Goal: Transaction & Acquisition: Download file/media

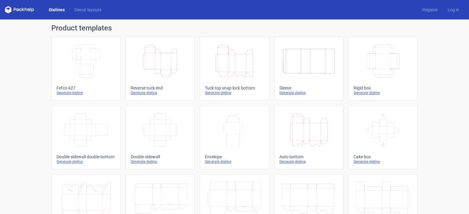
click at [429, 56] on div "Product templates Width Depth Height Fefco 427 Generate dieline Height Depth Wi…" at bounding box center [234, 201] width 469 height 362
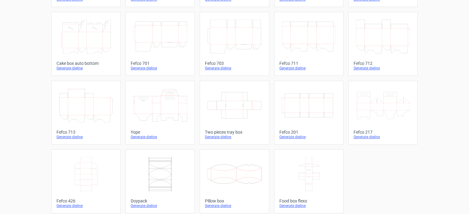
scroll to position [166, 0]
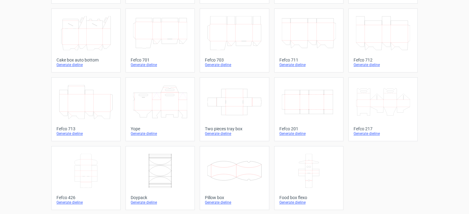
click at [317, 102] on icon "Width Depth Height" at bounding box center [309, 102] width 54 height 34
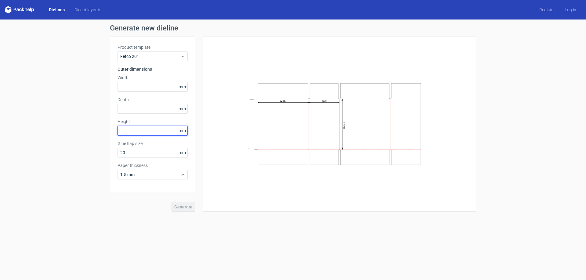
click at [144, 128] on input "text" at bounding box center [152, 131] width 70 height 10
type input "500"
click at [139, 108] on input "text" at bounding box center [152, 109] width 70 height 10
click at [140, 87] on input "text" at bounding box center [152, 87] width 70 height 10
click at [138, 87] on input "text" at bounding box center [152, 87] width 70 height 10
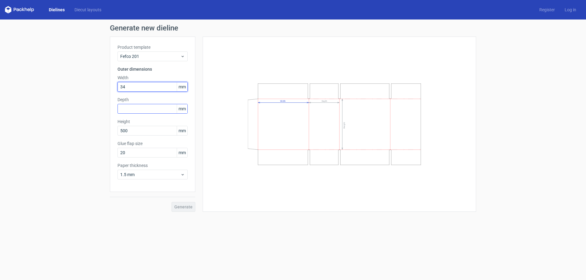
type input "340"
click at [136, 110] on input "text" at bounding box center [152, 109] width 70 height 10
type input "265"
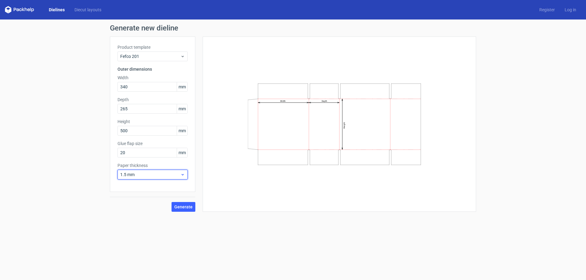
click at [140, 173] on span "1.5 mm" at bounding box center [150, 175] width 60 height 6
click at [139, 214] on div "3 mm" at bounding box center [152, 227] width 65 height 10
click at [92, 193] on div "Generate new dieline Product template Fefco 201 Outer dimensions Width 340 mm D…" at bounding box center [293, 118] width 586 height 197
click at [186, 204] on button "Generate" at bounding box center [183, 207] width 24 height 10
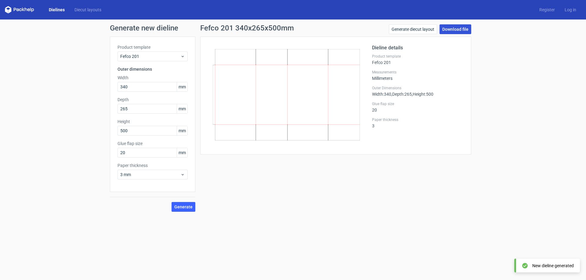
click at [451, 29] on link "Download file" at bounding box center [455, 29] width 32 height 10
